Goal: Information Seeking & Learning: Learn about a topic

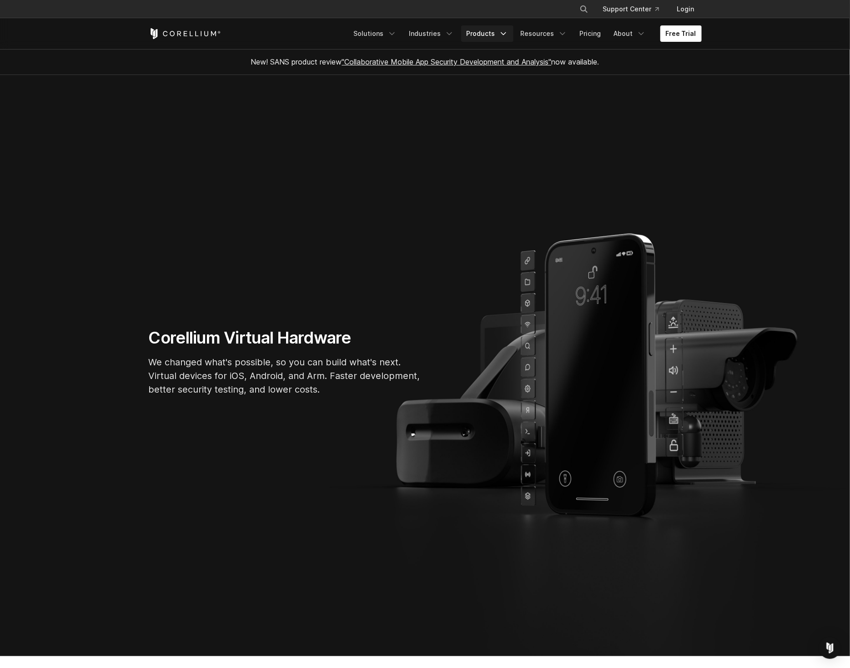
click at [487, 32] on link "Products" at bounding box center [487, 33] width 52 height 16
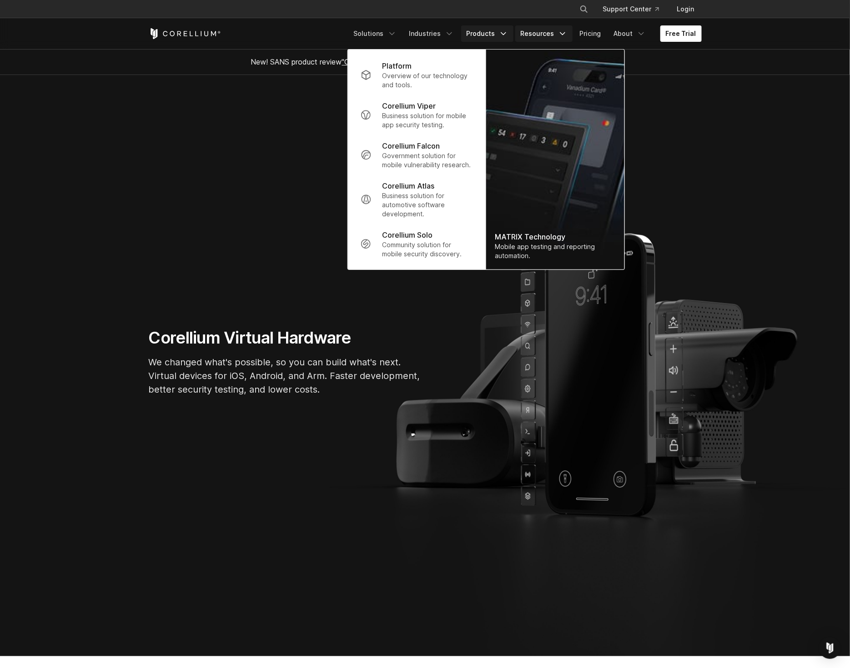
click at [544, 30] on link "Resources" at bounding box center [543, 33] width 57 height 16
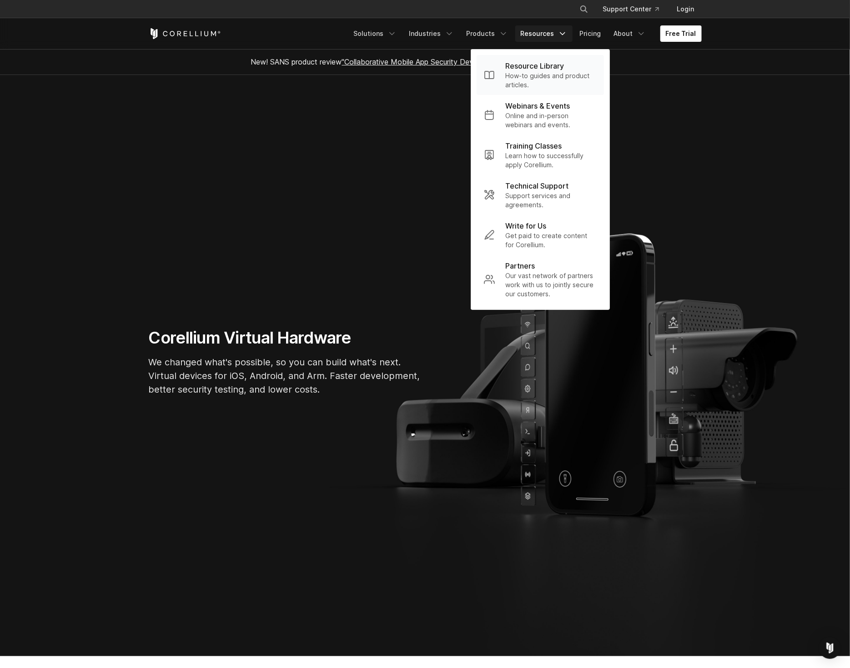
click at [550, 73] on p "How-to guides and product articles." at bounding box center [551, 80] width 91 height 18
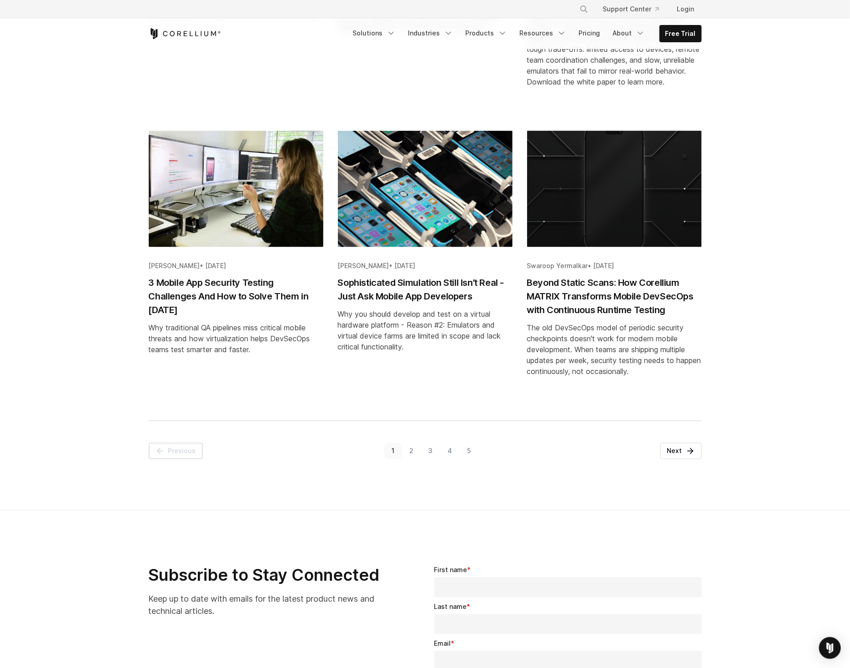
scroll to position [935, 0]
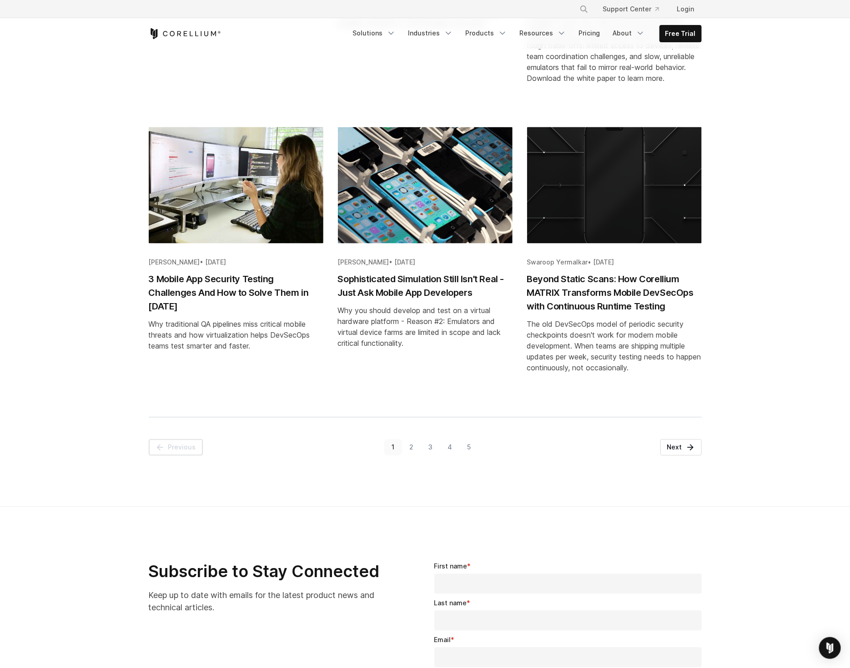
click at [684, 445] on div "Page 1 of 10 Previous 1 2 3 4 5 Next" at bounding box center [424, 447] width 831 height 60
click at [678, 440] on link "Next" at bounding box center [680, 448] width 41 height 16
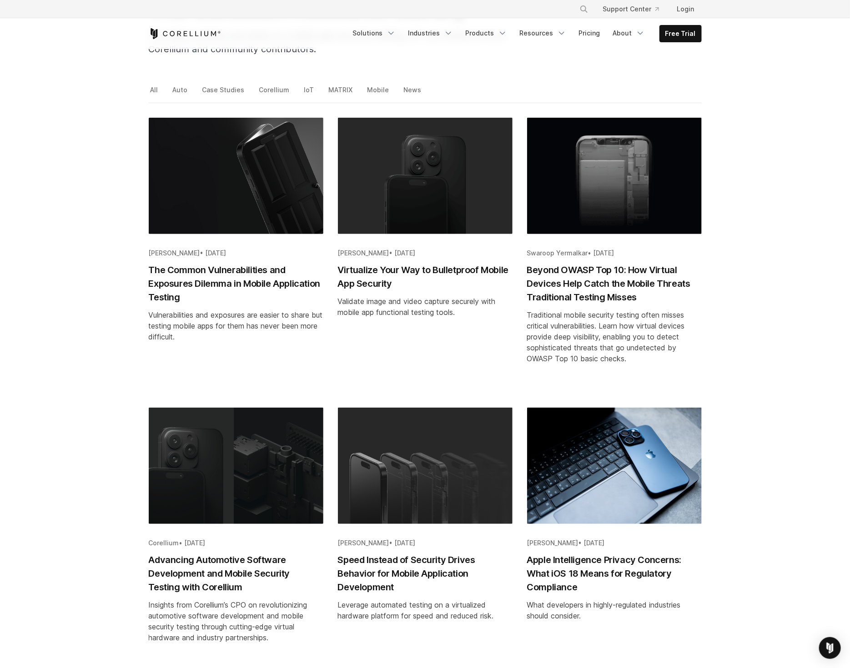
scroll to position [153, 0]
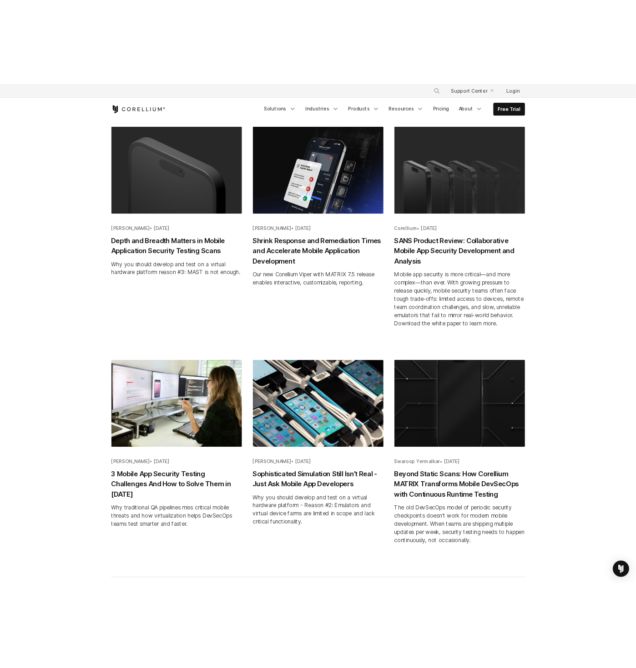
scroll to position [721, 0]
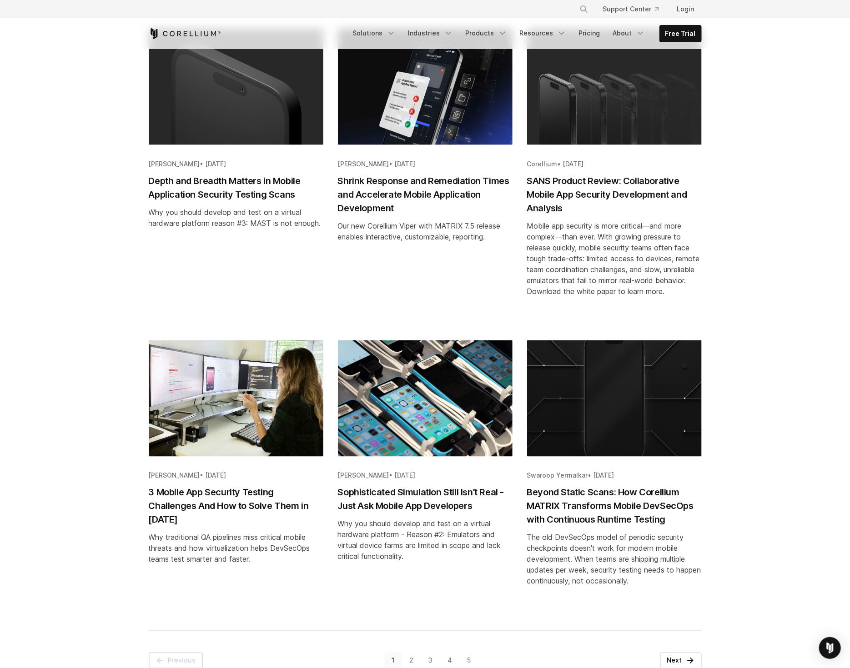
click at [613, 176] on h2 "SANS Product Review: Collaborative Mobile App Security Development and Analysis" at bounding box center [614, 194] width 175 height 41
